Goal: Task Accomplishment & Management: Manage account settings

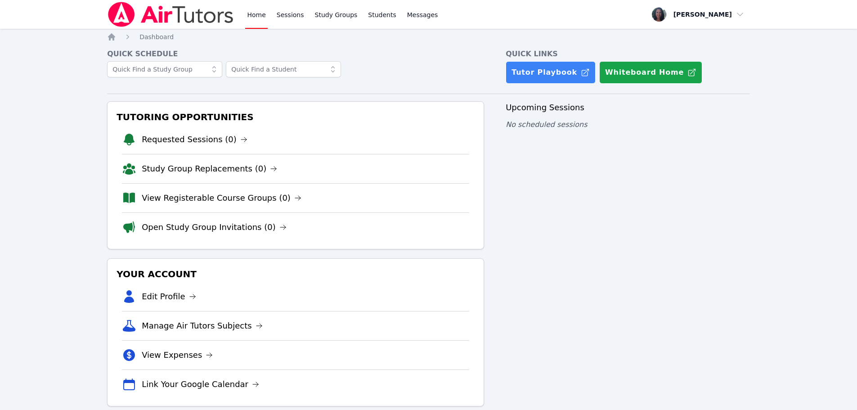
click at [627, 184] on div "Upcoming Sessions No scheduled sessions" at bounding box center [628, 253] width 244 height 305
click at [175, 139] on link "Requested Sessions (0)" at bounding box center [195, 139] width 106 height 13
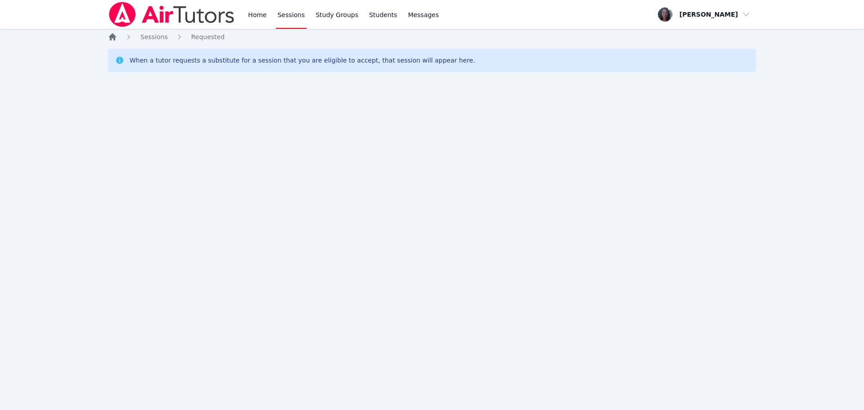
click at [111, 37] on icon "Breadcrumb" at bounding box center [112, 36] width 7 height 7
